Goal: Information Seeking & Learning: Learn about a topic

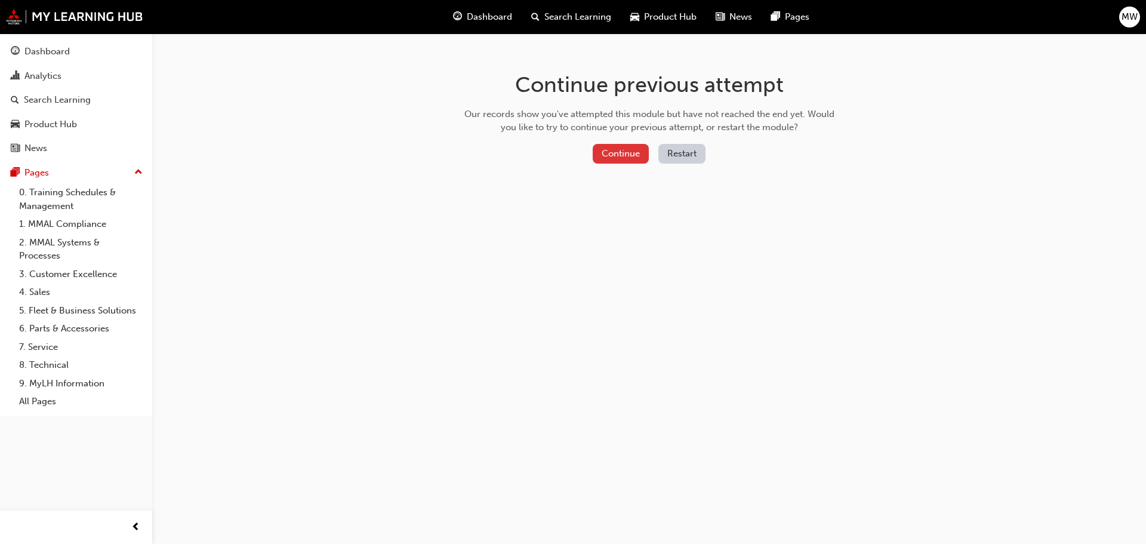
click at [624, 157] on button "Continue" at bounding box center [621, 154] width 56 height 20
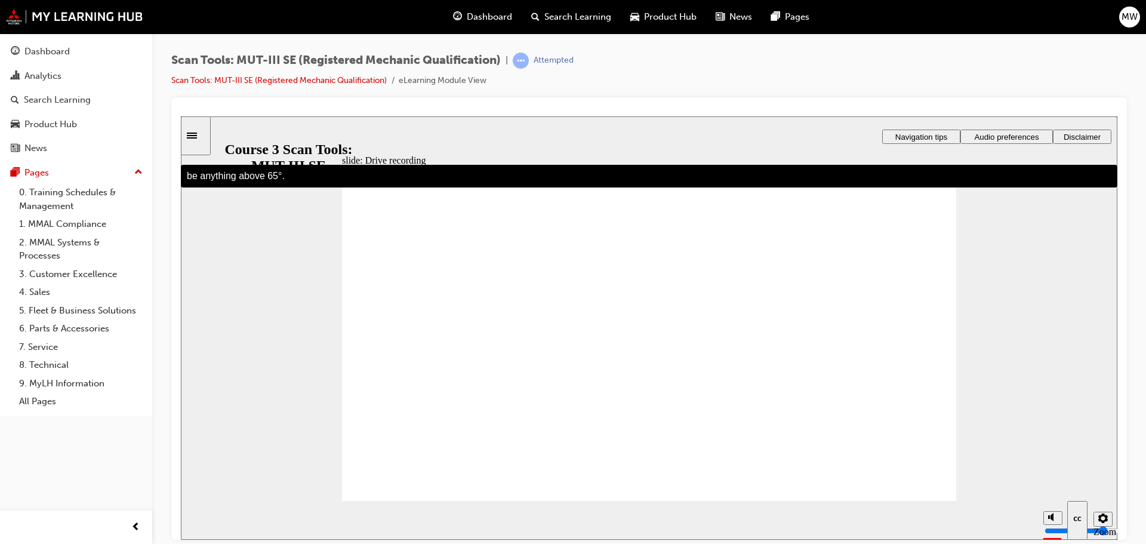
click at [786, 520] on section "Playback Speed 2 1.75" at bounding box center [649, 519] width 937 height 39
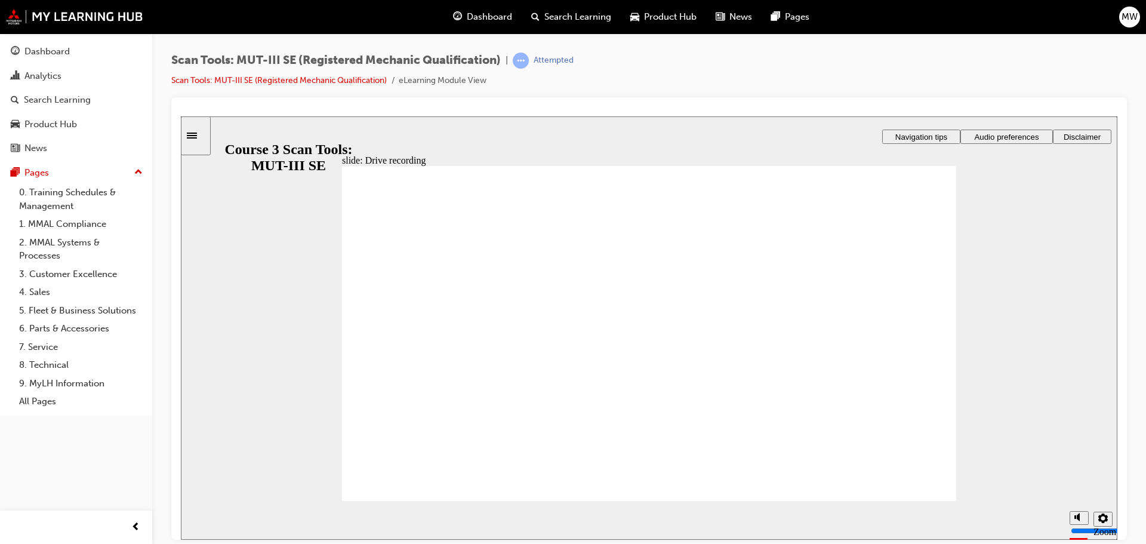
drag, startPoint x: 903, startPoint y: 482, endPoint x: 904, endPoint y: 489, distance: 6.6
radio input "true"
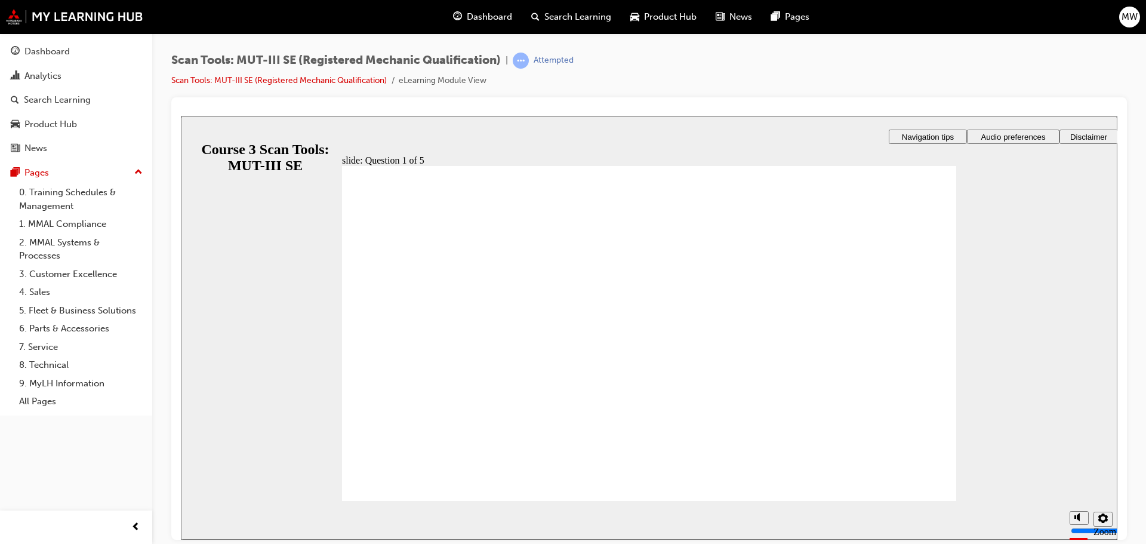
radio input "true"
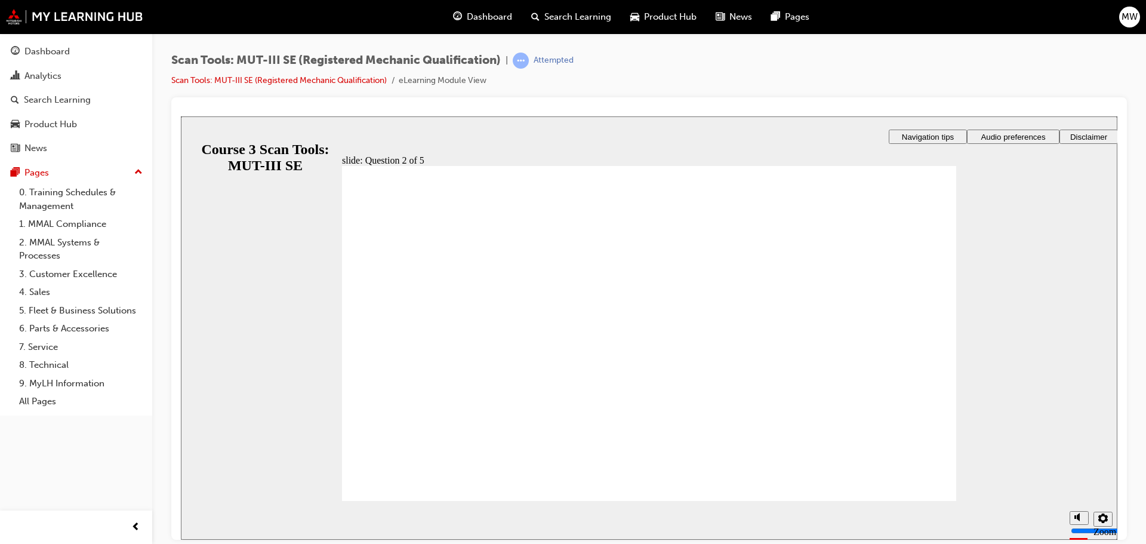
radio input "true"
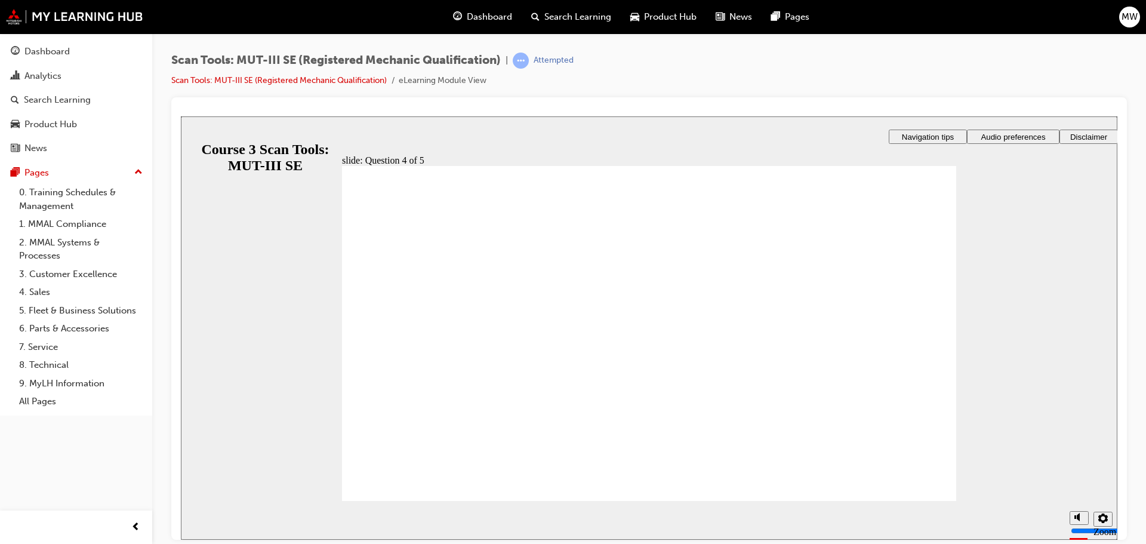
radio input "true"
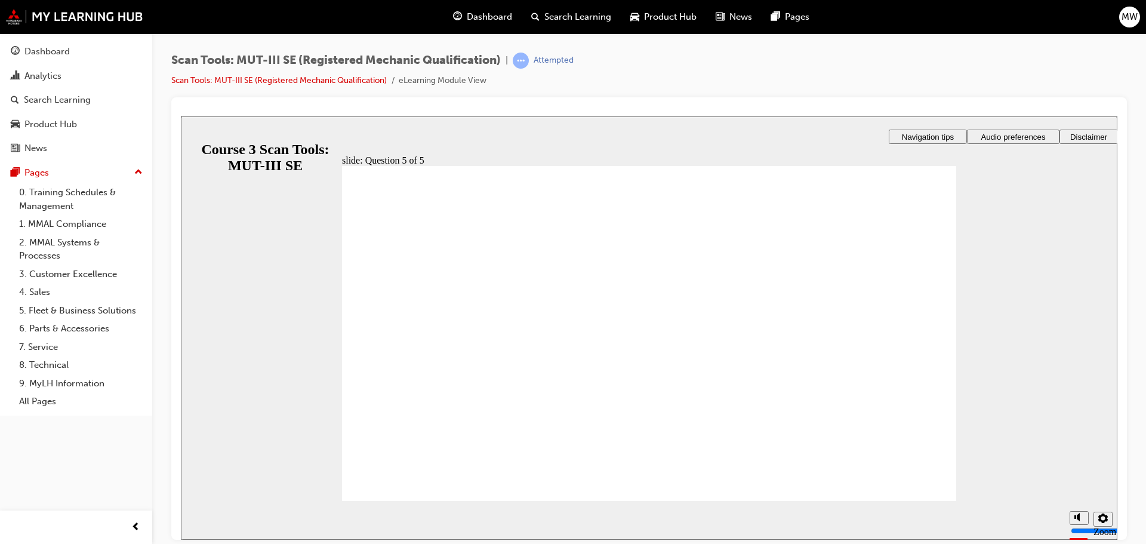
radio input "true"
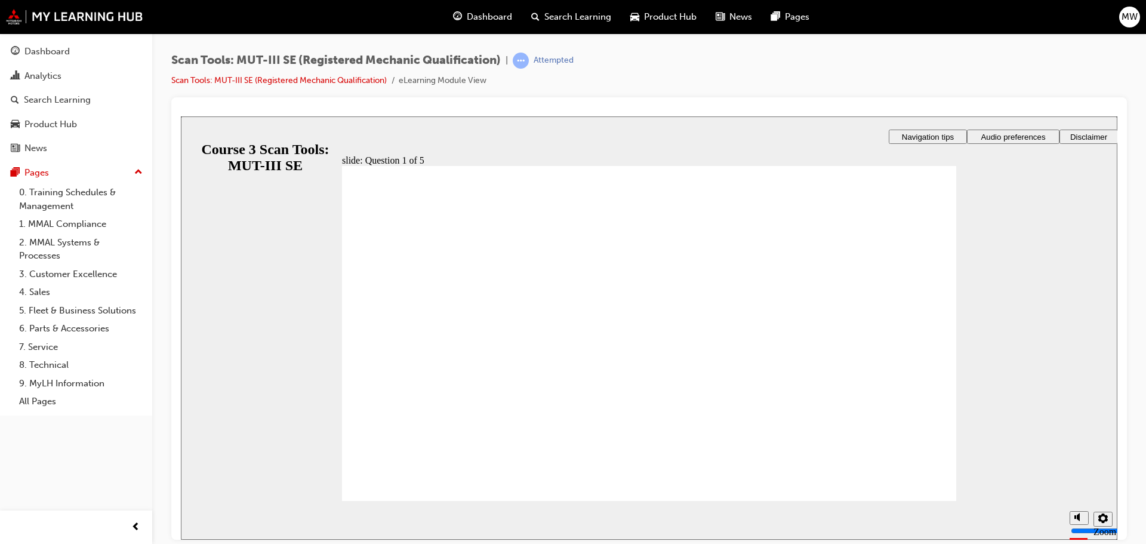
radio input "true"
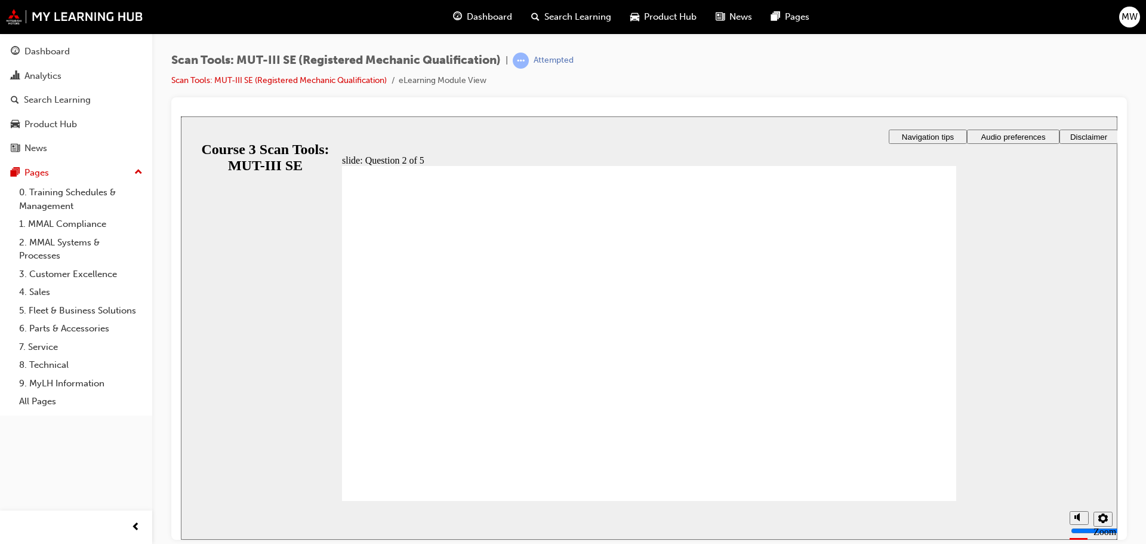
drag, startPoint x: 528, startPoint y: 322, endPoint x: 555, endPoint y: 350, distance: 38.4
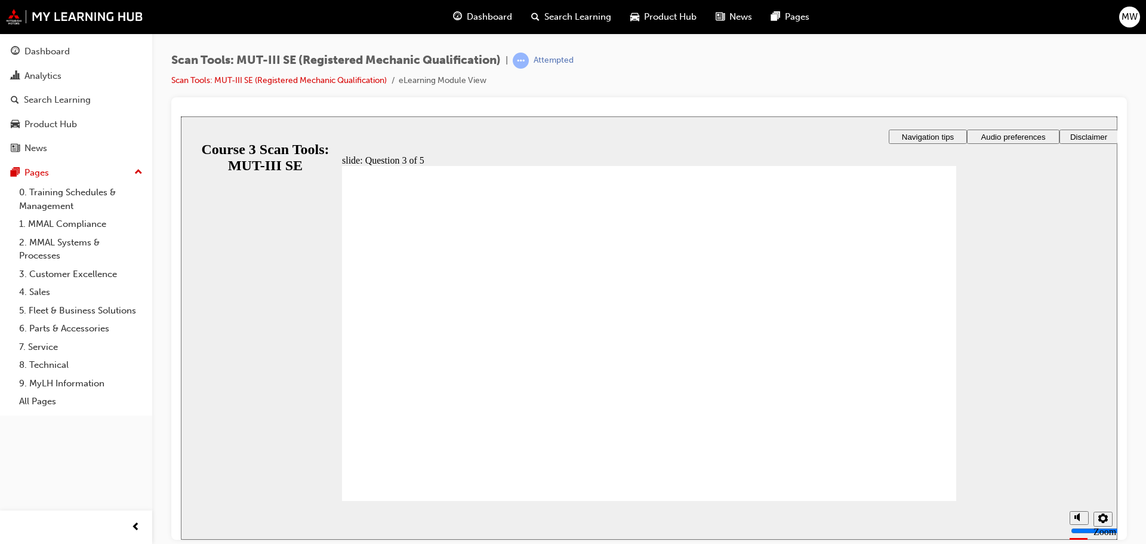
radio input "true"
click at [942, 502] on section "Playback Speed 2 1.75 1.5 1.25 0.75" at bounding box center [649, 519] width 937 height 39
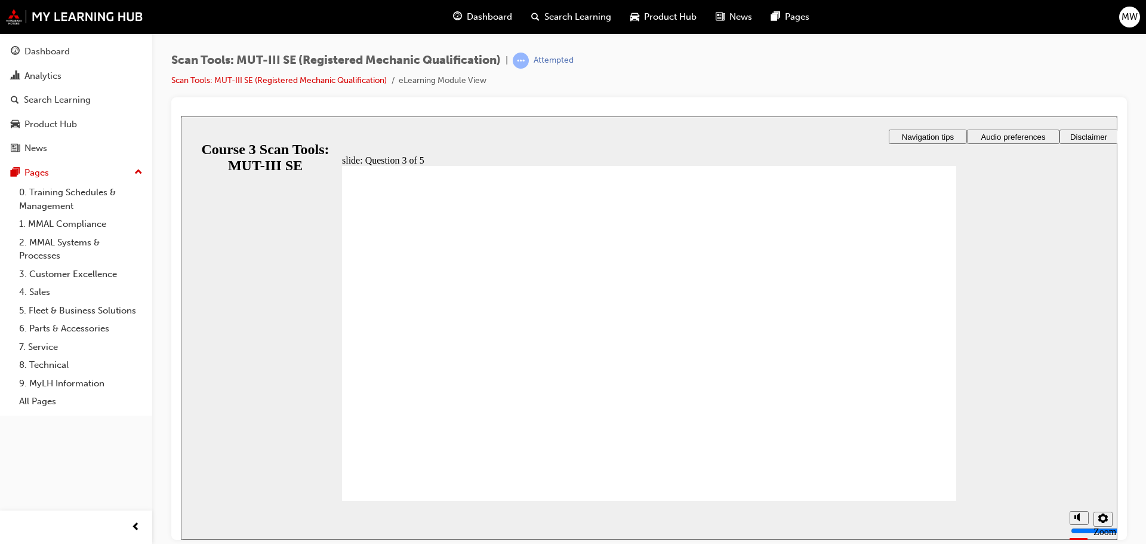
radio input "true"
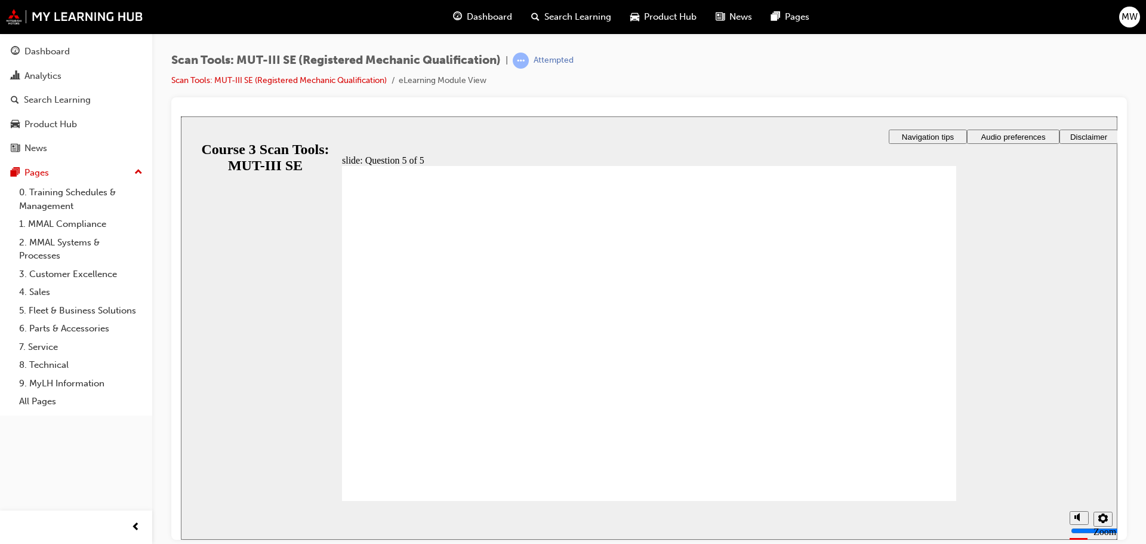
radio input "true"
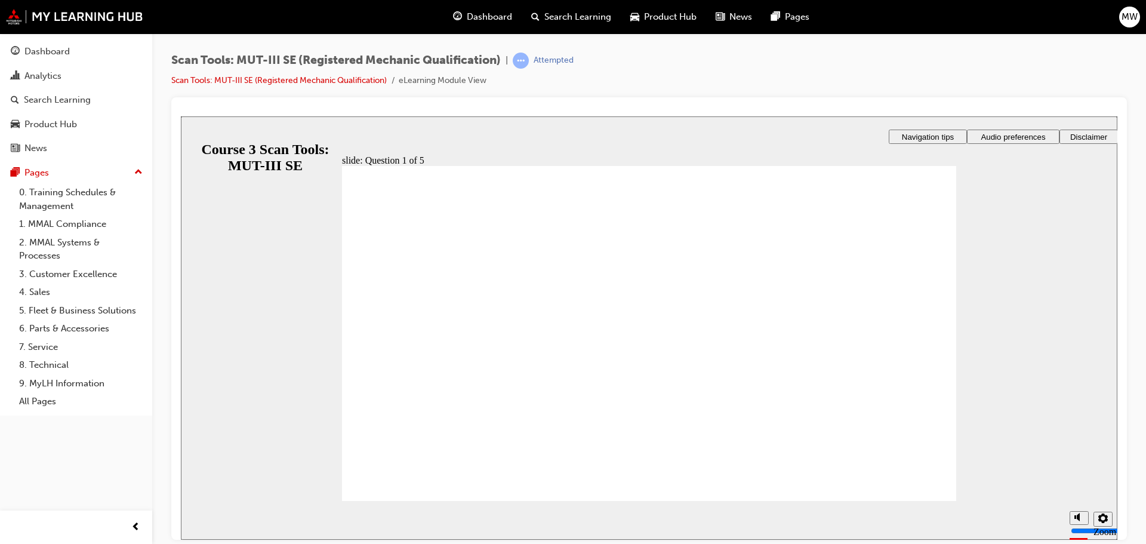
radio input "true"
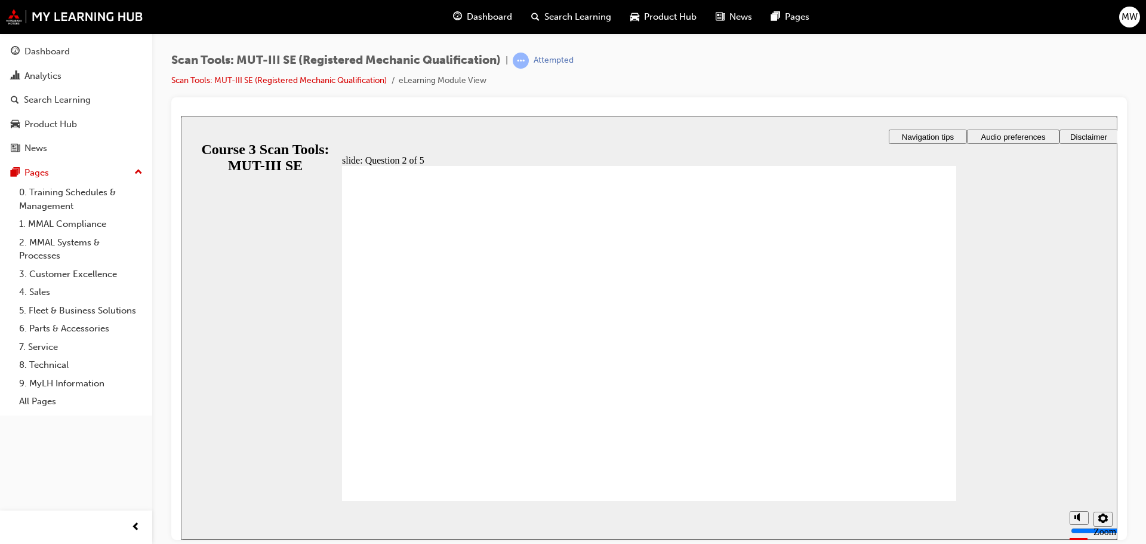
radio input "true"
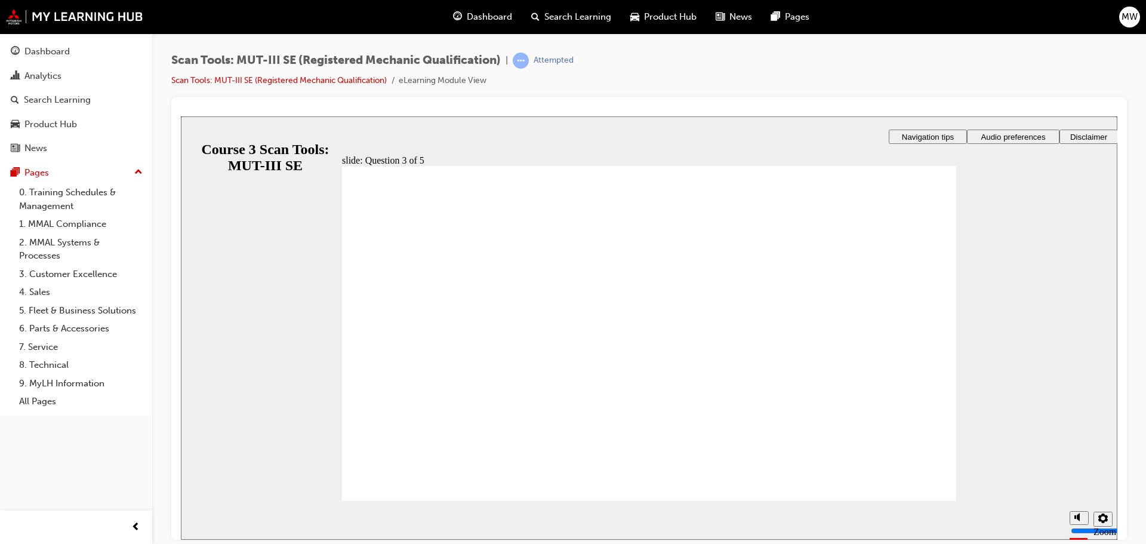
radio input "true"
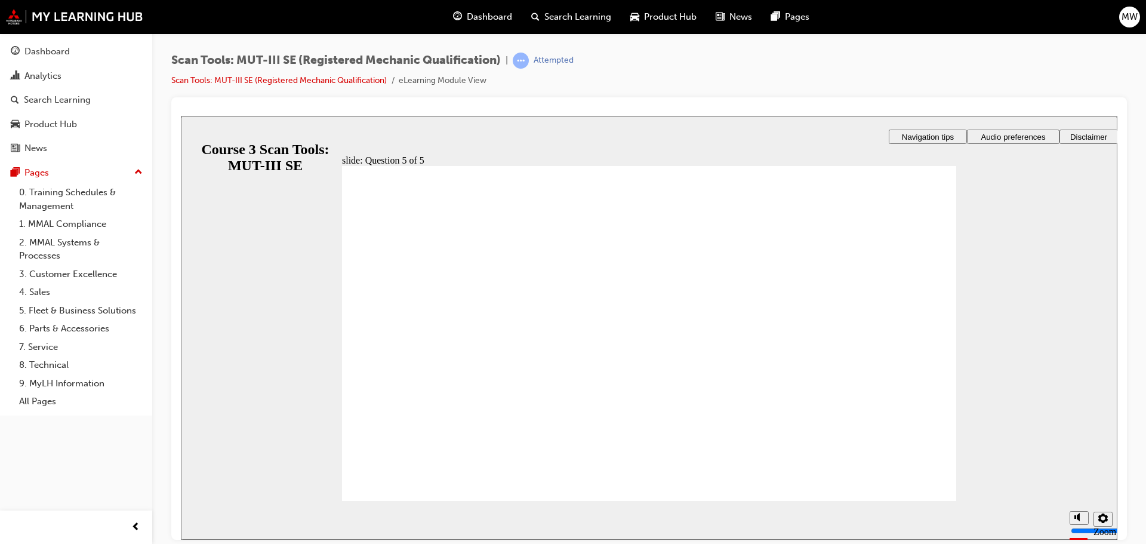
radio input "true"
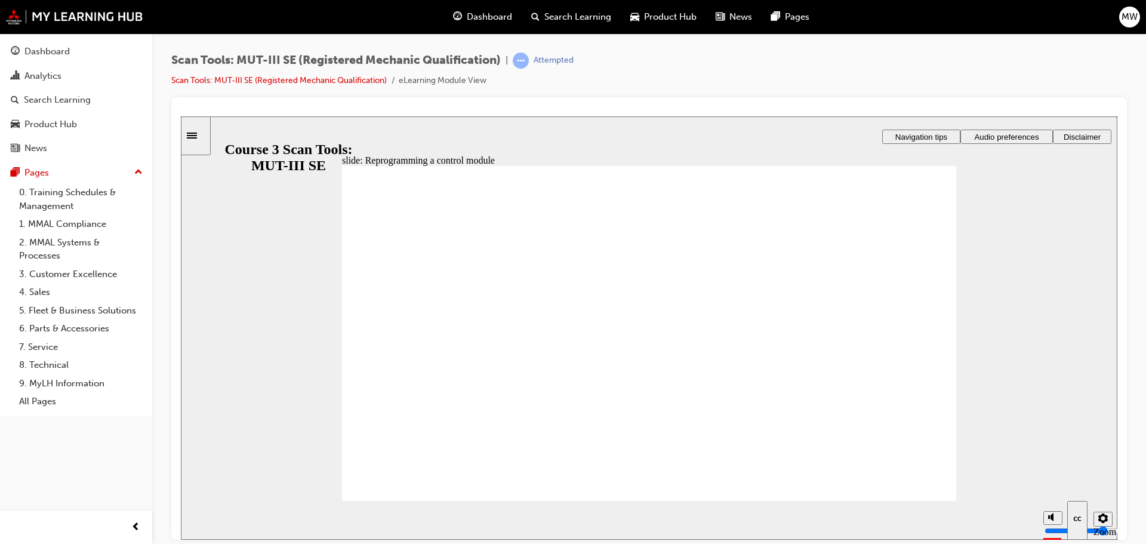
radio input "true"
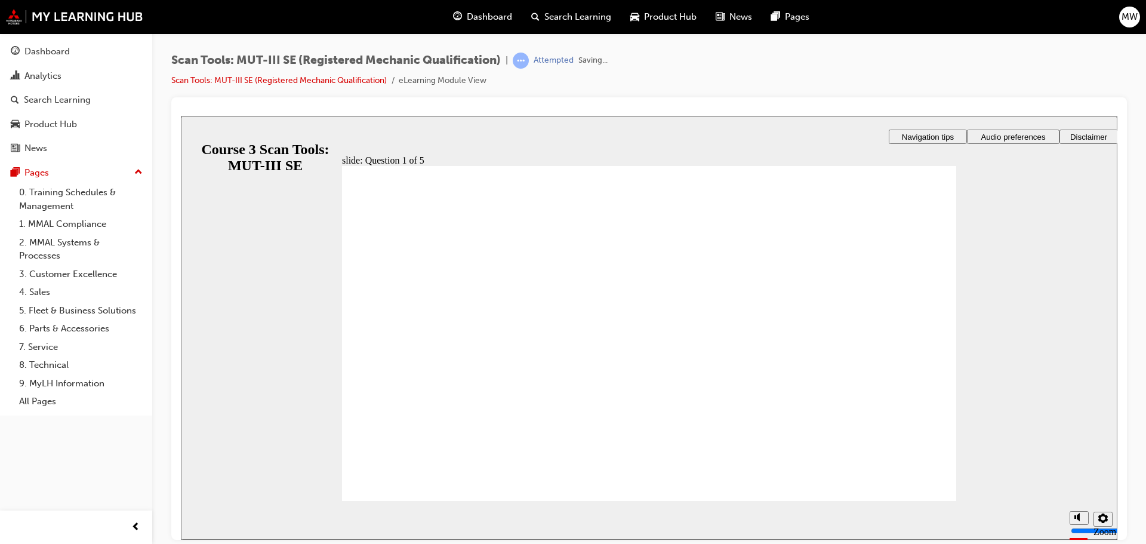
radio input "true"
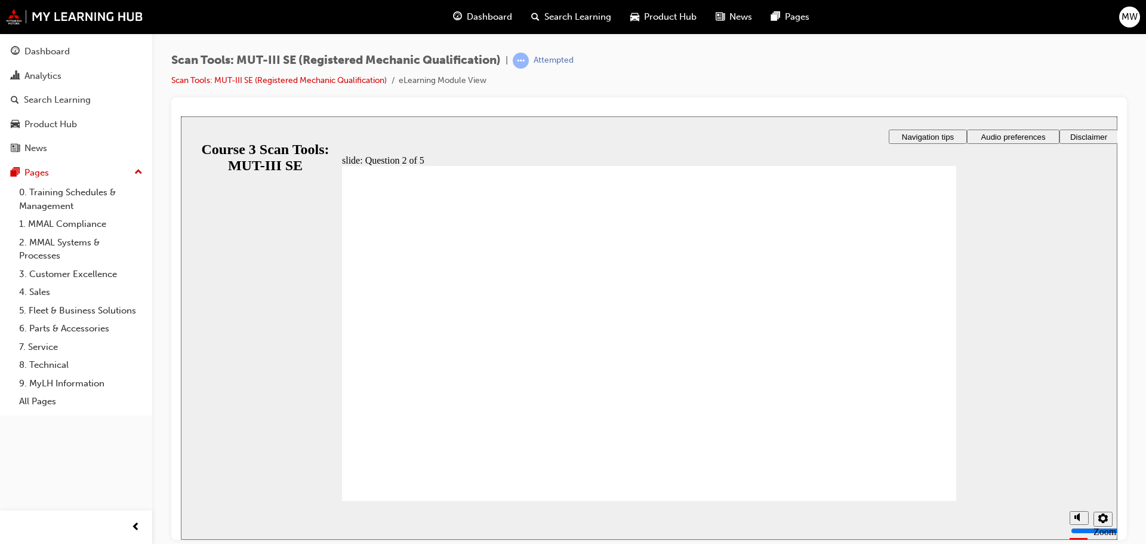
radio input "true"
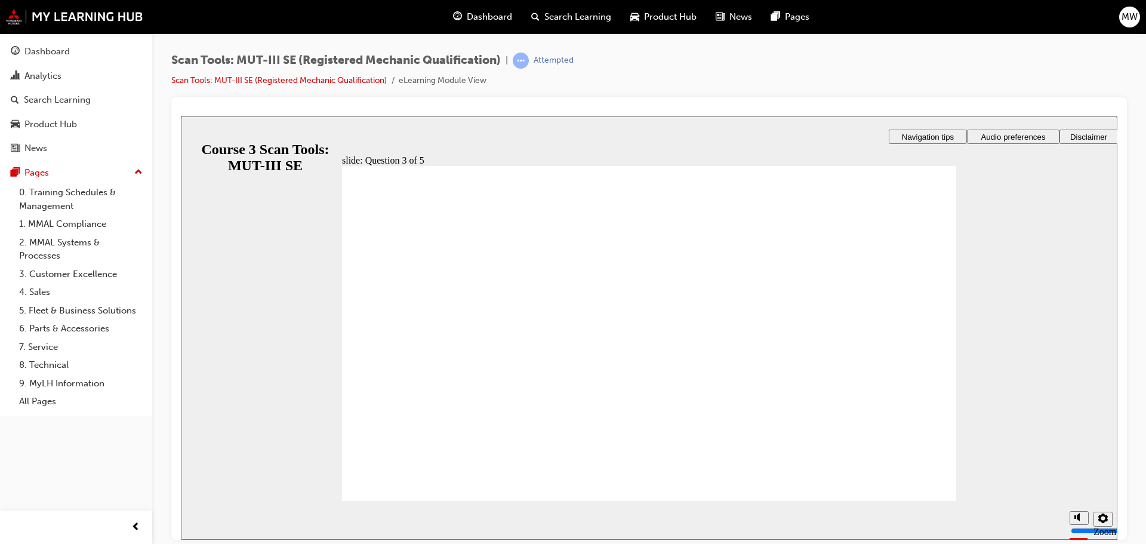
checkbox input "true"
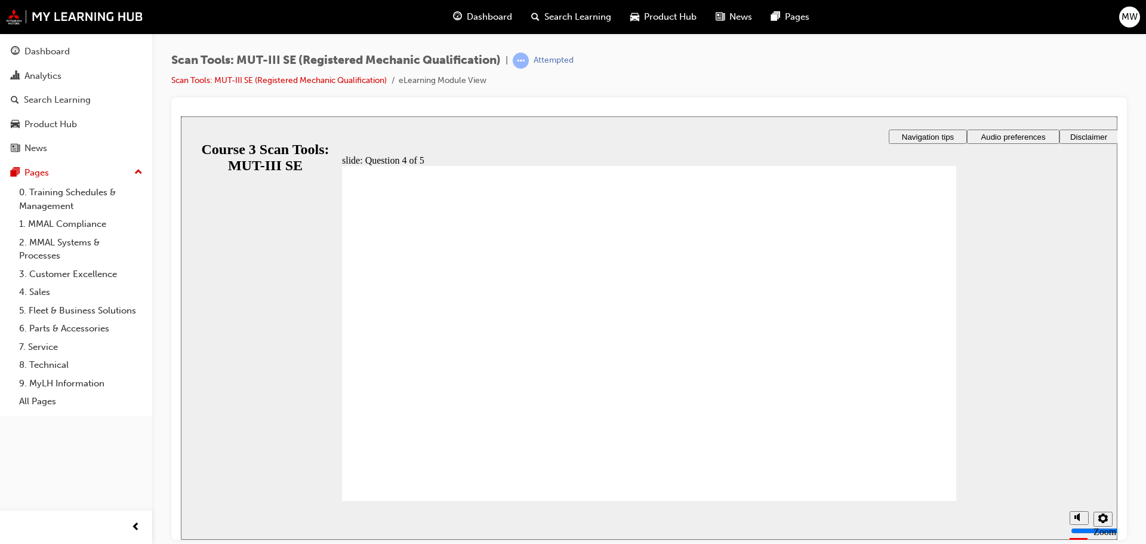
radio input "true"
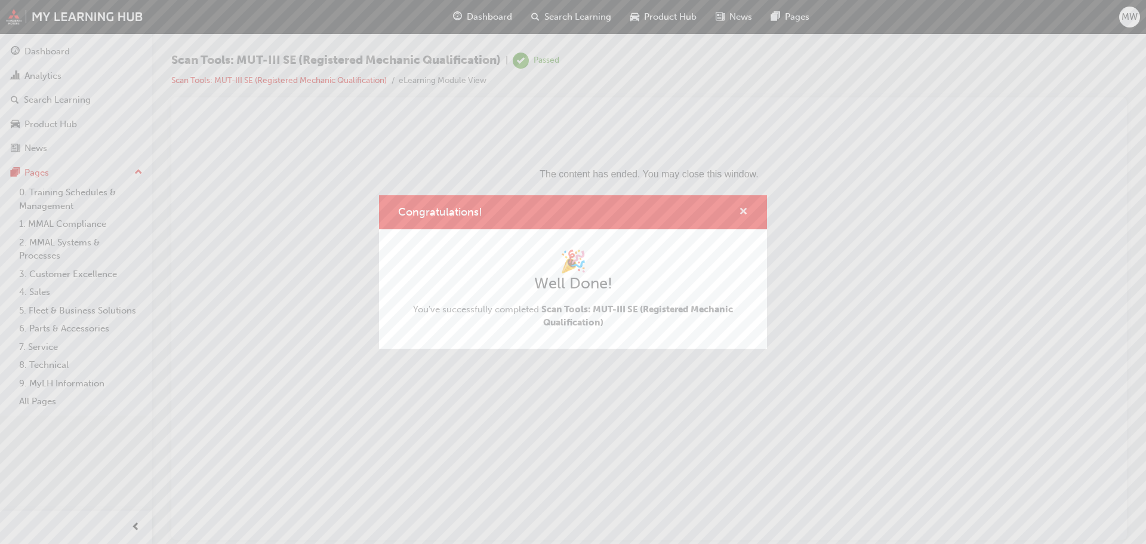
click at [740, 214] on span "cross-icon" at bounding box center [743, 212] width 9 height 11
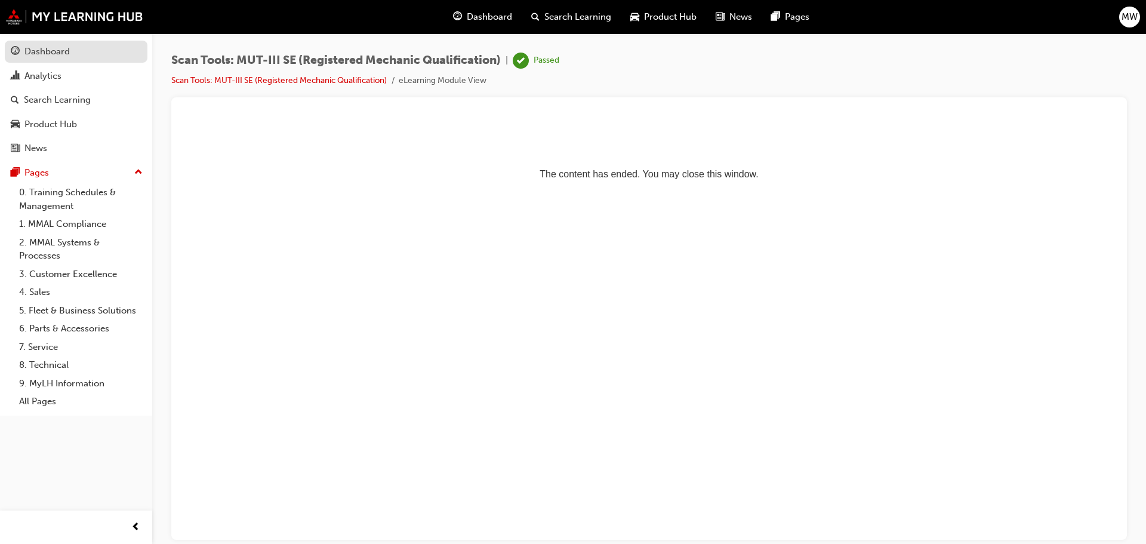
click at [60, 54] on div "Dashboard" at bounding box center [46, 52] width 45 height 14
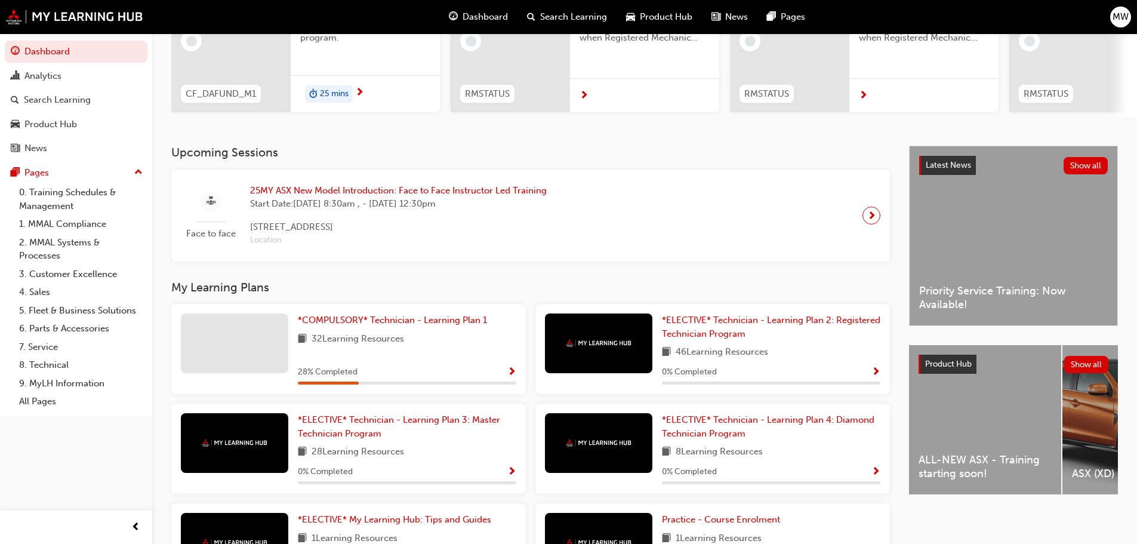
scroll to position [179, 0]
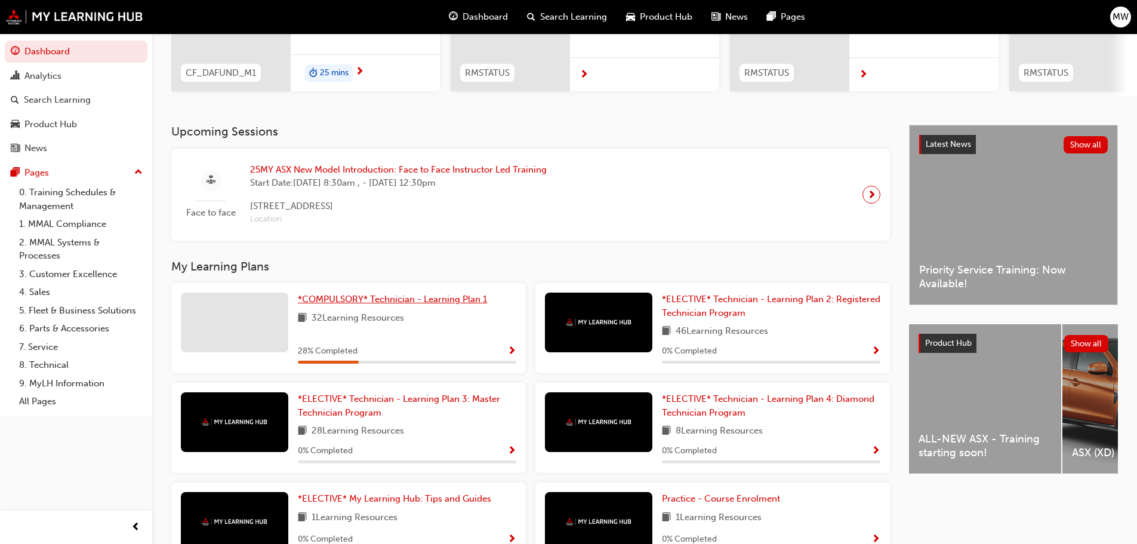
click at [396, 304] on span "*COMPULSORY* Technician - Learning Plan 1" at bounding box center [392, 299] width 189 height 11
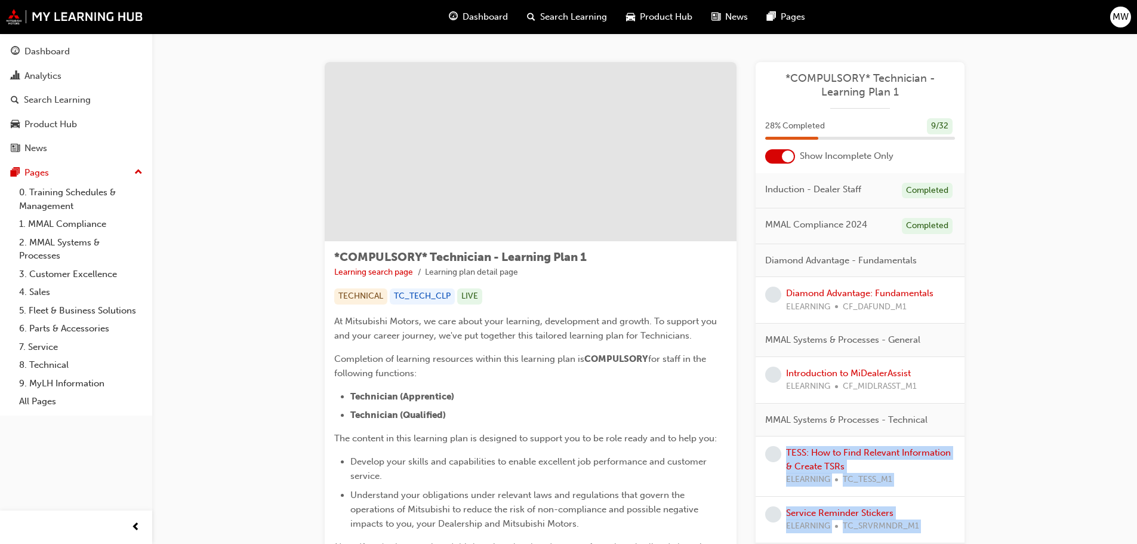
drag, startPoint x: 1133, startPoint y: 310, endPoint x: 1068, endPoint y: 419, distance: 126.3
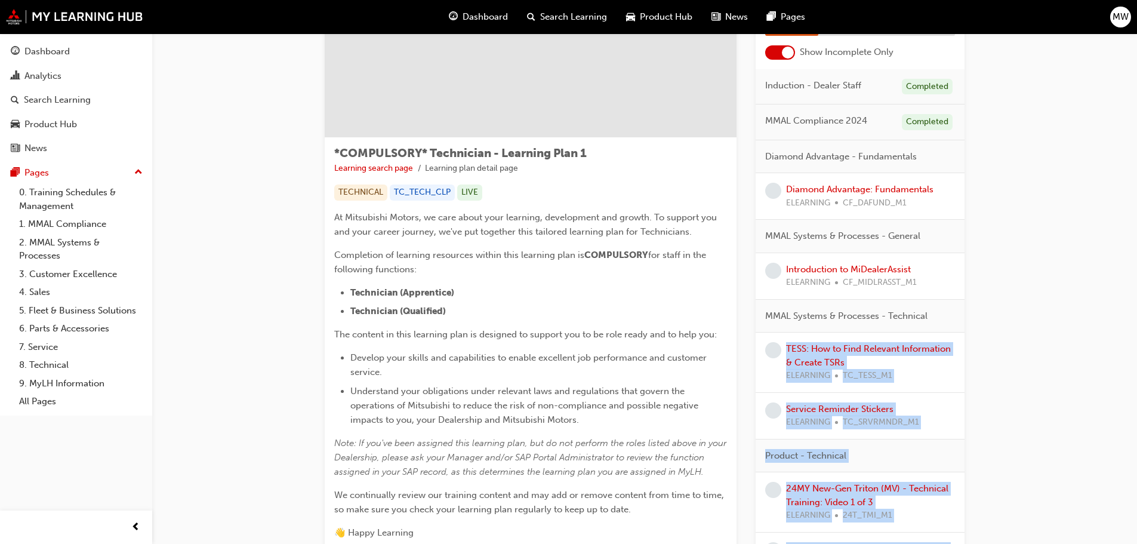
scroll to position [119, 0]
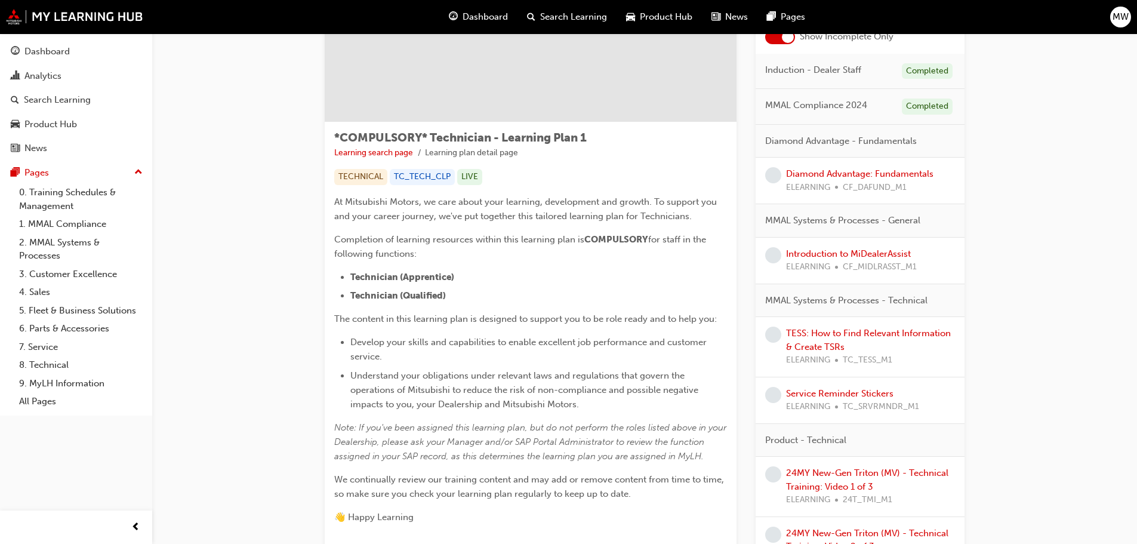
click at [763, 39] on div "Show Incomplete Only" at bounding box center [860, 37] width 209 height 14
click at [773, 41] on div at bounding box center [780, 37] width 30 height 14
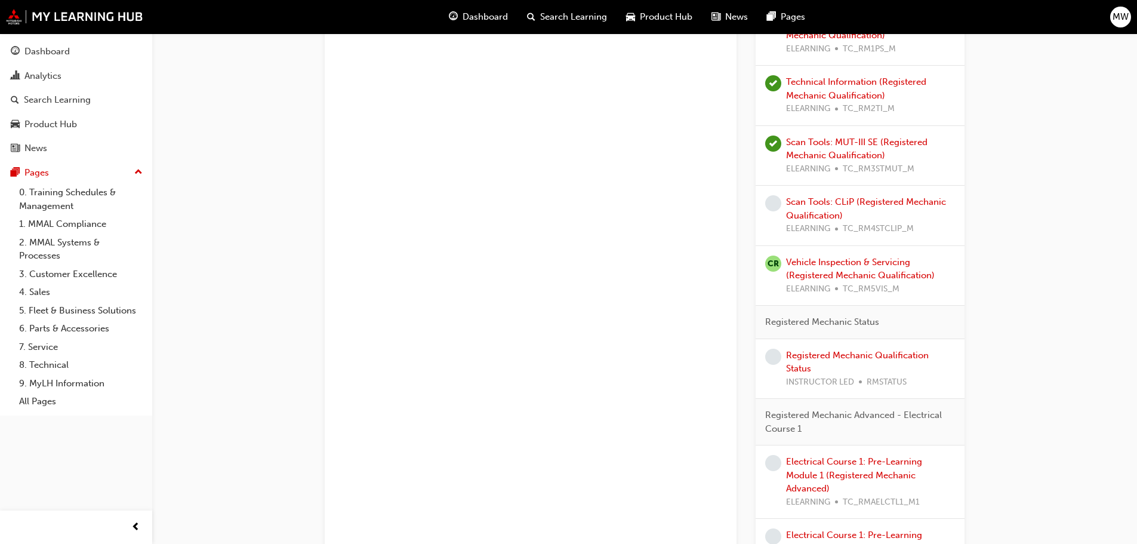
scroll to position [1179, 0]
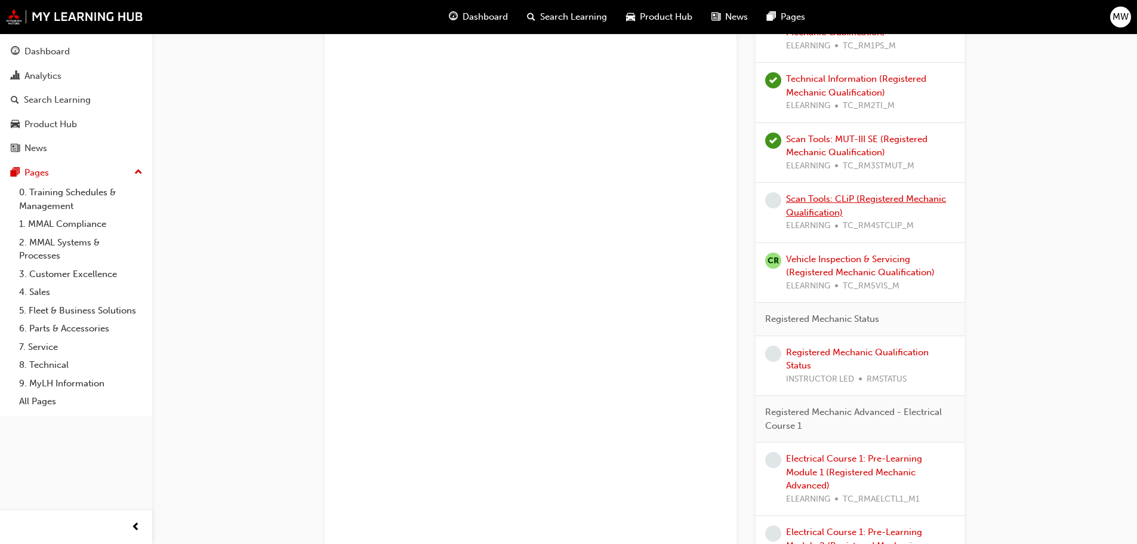
click at [823, 208] on link "Scan Tools: CLiP (Registered Mechanic Qualification)" at bounding box center [866, 205] width 160 height 24
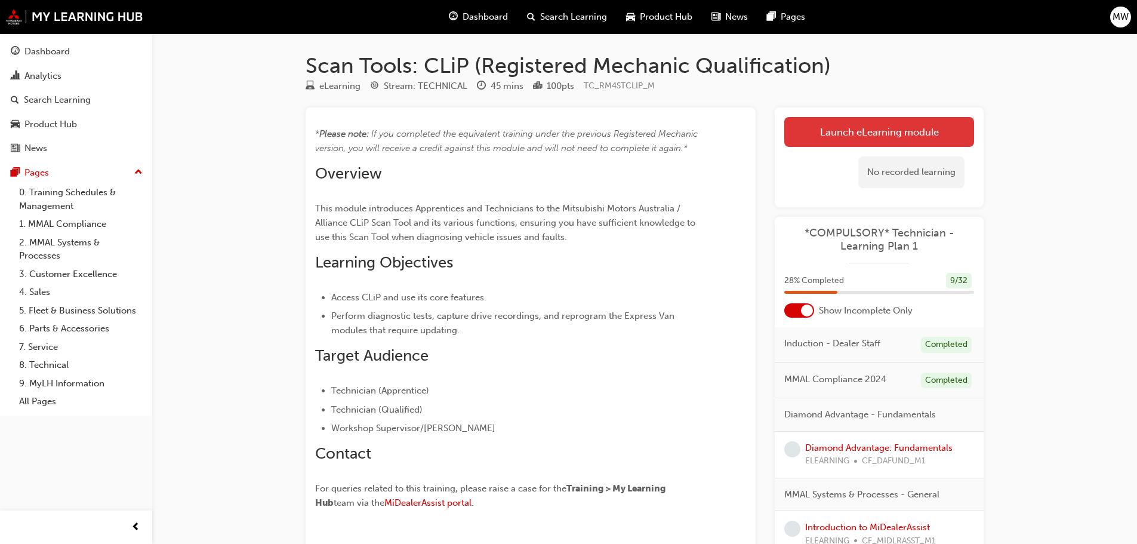
click at [851, 134] on link "Launch eLearning module" at bounding box center [879, 132] width 190 height 30
